Goal: Information Seeking & Learning: Learn about a topic

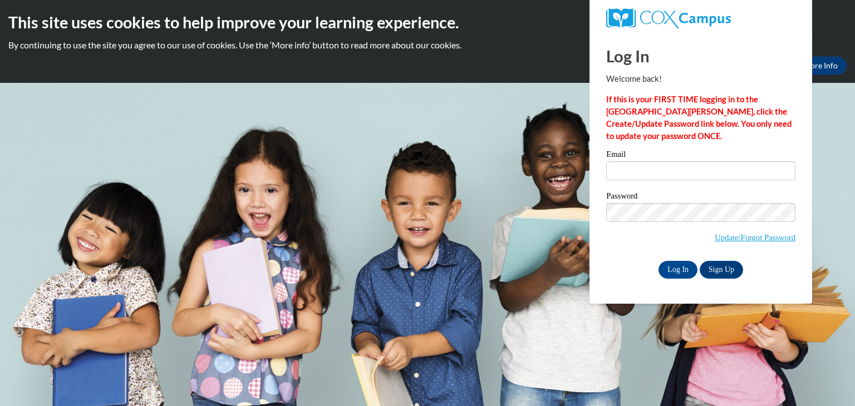
type input "anndoughty12@yahoo.com"
click at [672, 270] on input "Log In" at bounding box center [677, 270] width 39 height 18
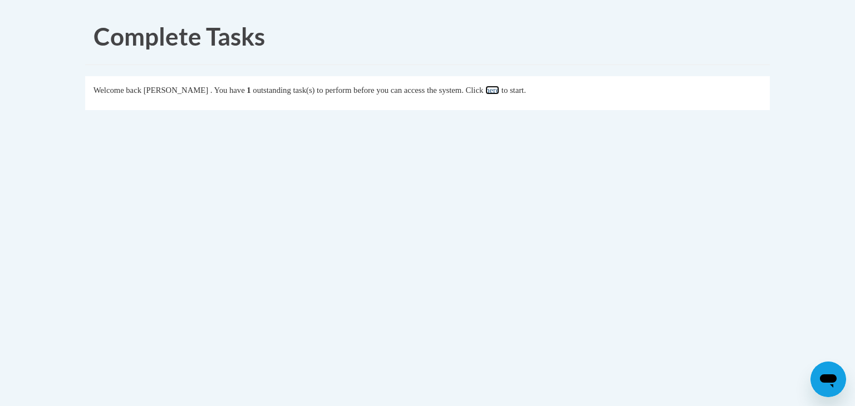
click at [499, 94] on link "here" at bounding box center [492, 90] width 14 height 9
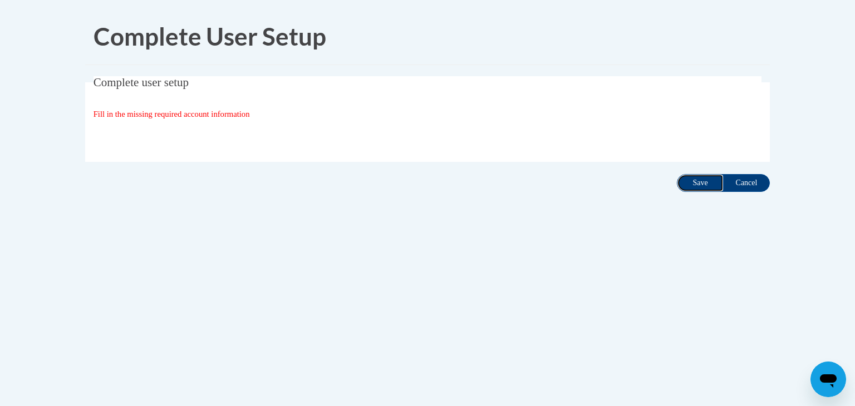
click at [695, 180] on input "Save" at bounding box center [700, 183] width 47 height 18
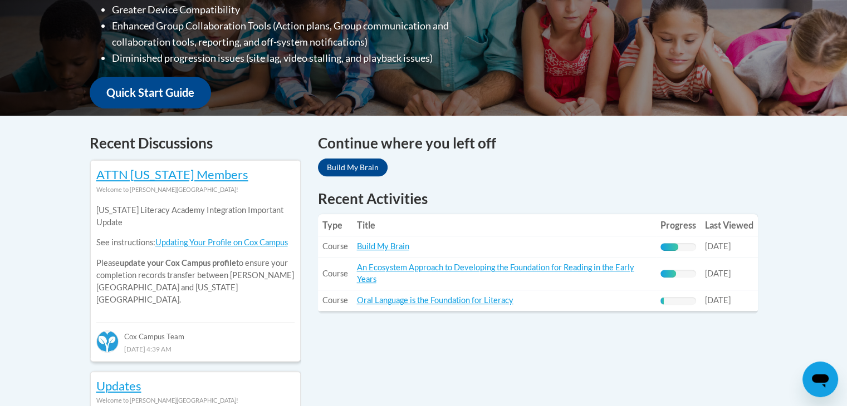
scroll to position [390, 0]
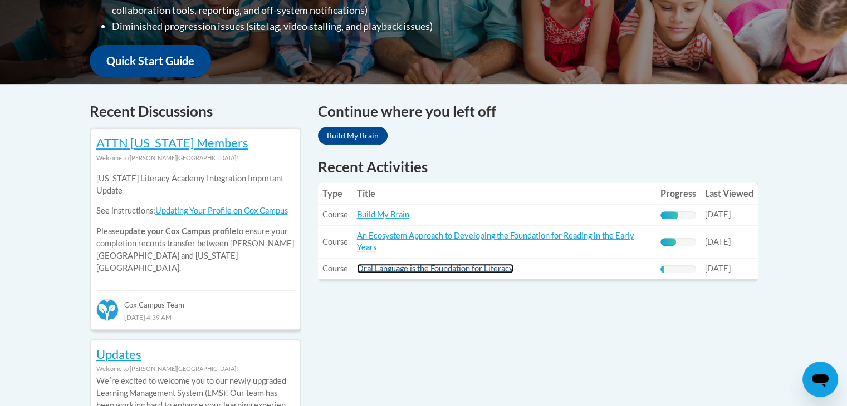
click at [382, 268] on link "Oral Language is the Foundation for Literacy" at bounding box center [435, 268] width 156 height 9
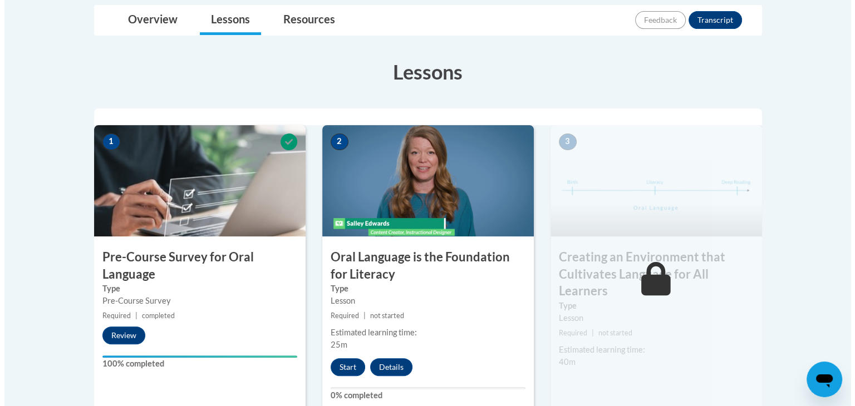
scroll to position [390, 0]
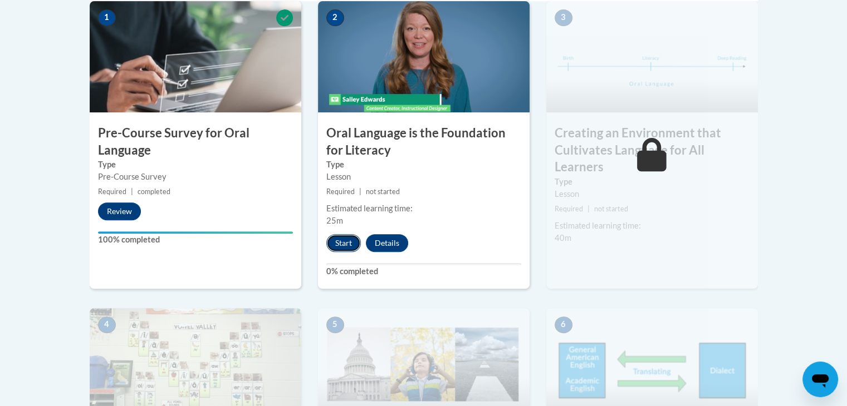
click at [355, 239] on button "Start" at bounding box center [343, 243] width 35 height 18
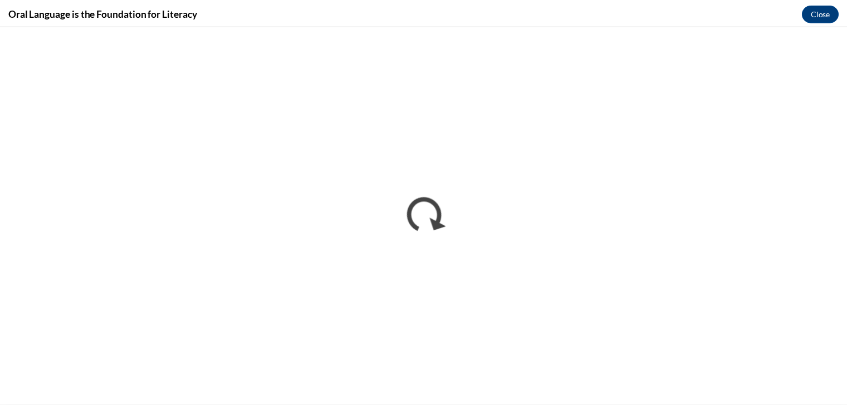
scroll to position [0, 0]
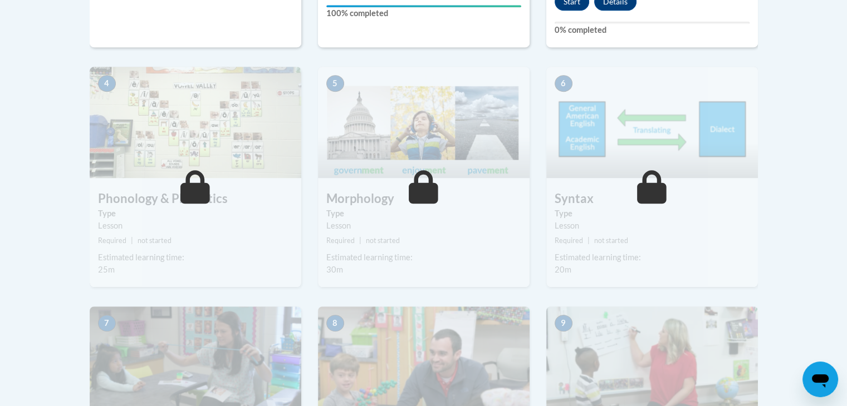
scroll to position [668, 0]
